Goal: Information Seeking & Learning: Learn about a topic

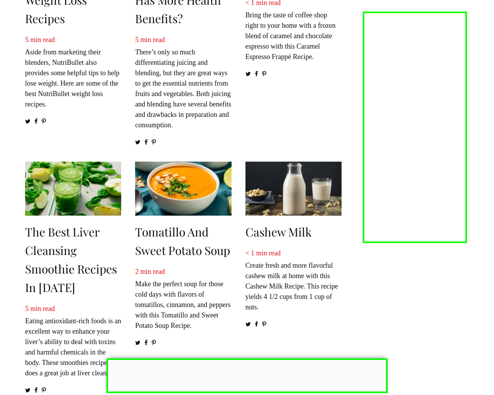
scroll to position [1130, 0]
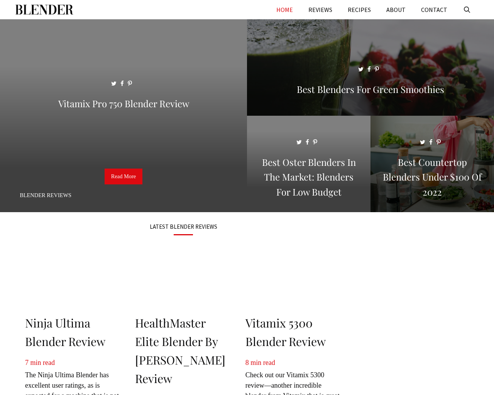
scroll to position [1035, 0]
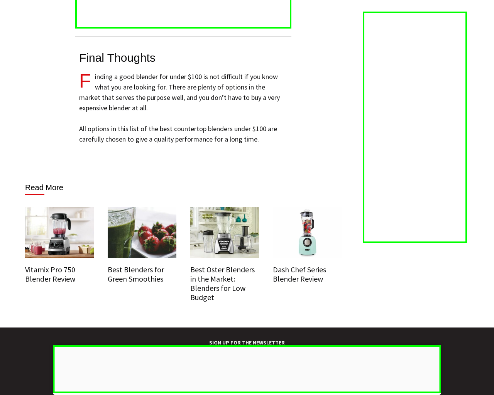
scroll to position [4667, 0]
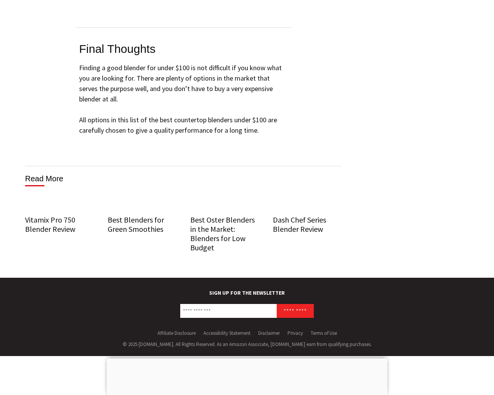
scroll to position [4545, 0]
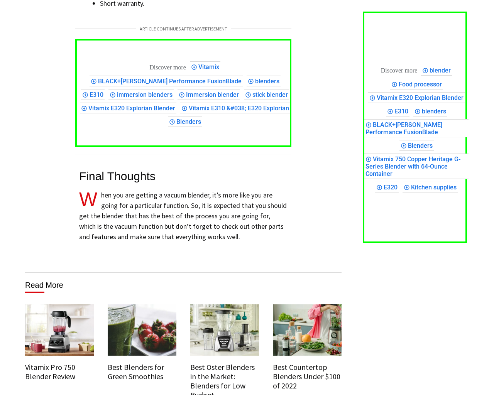
scroll to position [3558, 0]
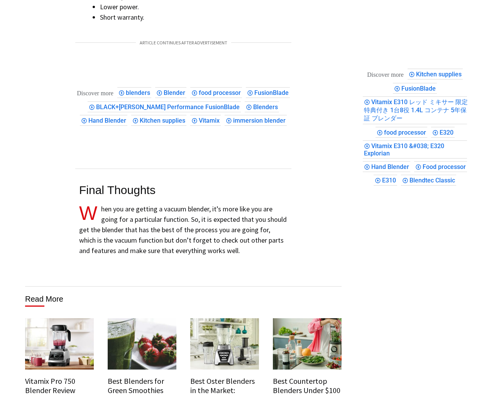
scroll to position [3558, 0]
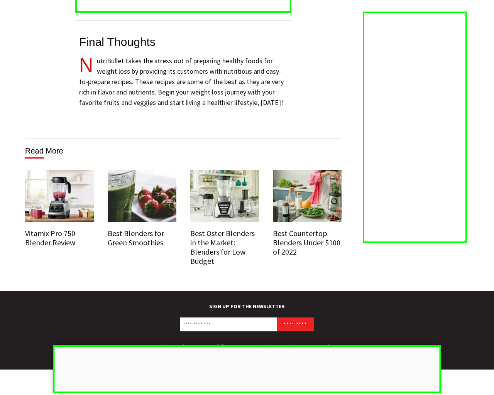
scroll to position [4457, 0]
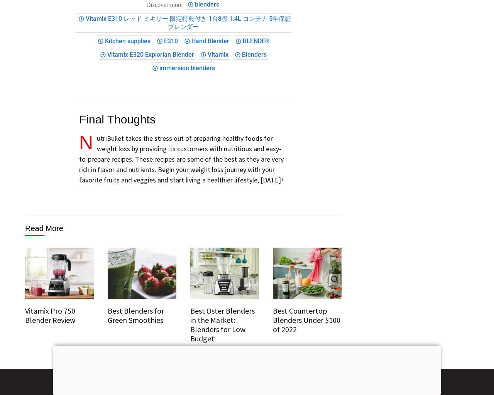
scroll to position [4457, 0]
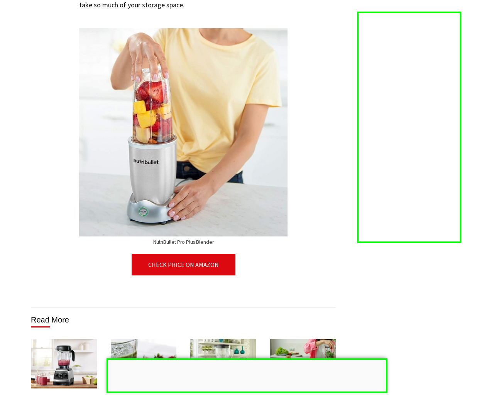
scroll to position [4804, 0]
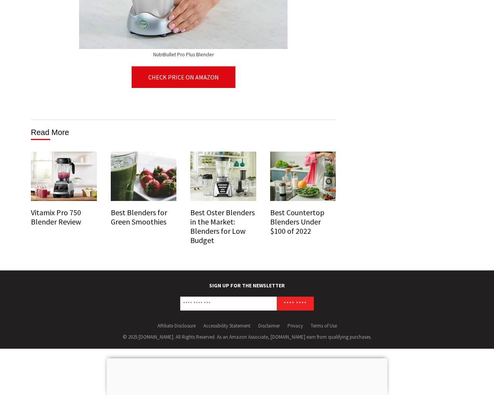
scroll to position [4807, 0]
